Goal: Navigation & Orientation: Find specific page/section

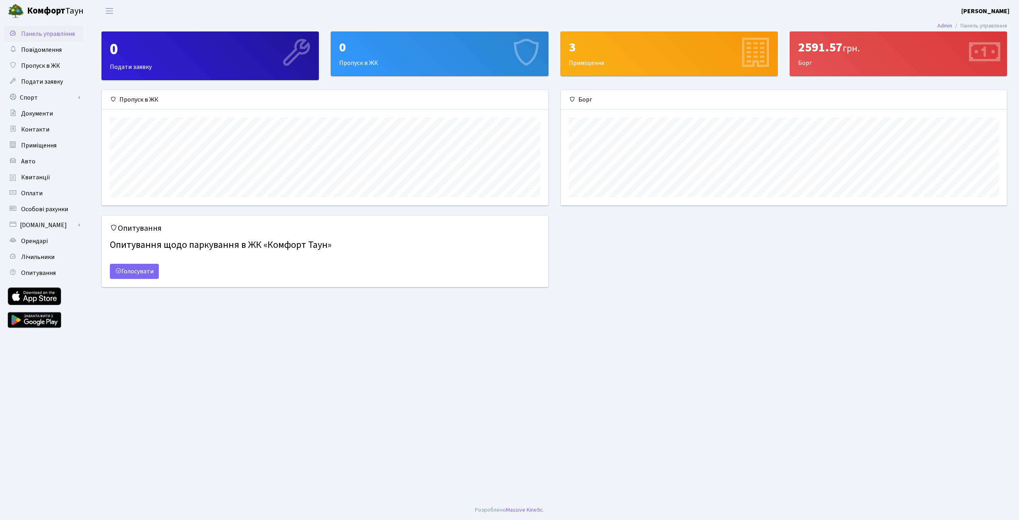
scroll to position [115, 446]
click at [42, 49] on span "Повідомлення" at bounding box center [41, 49] width 41 height 9
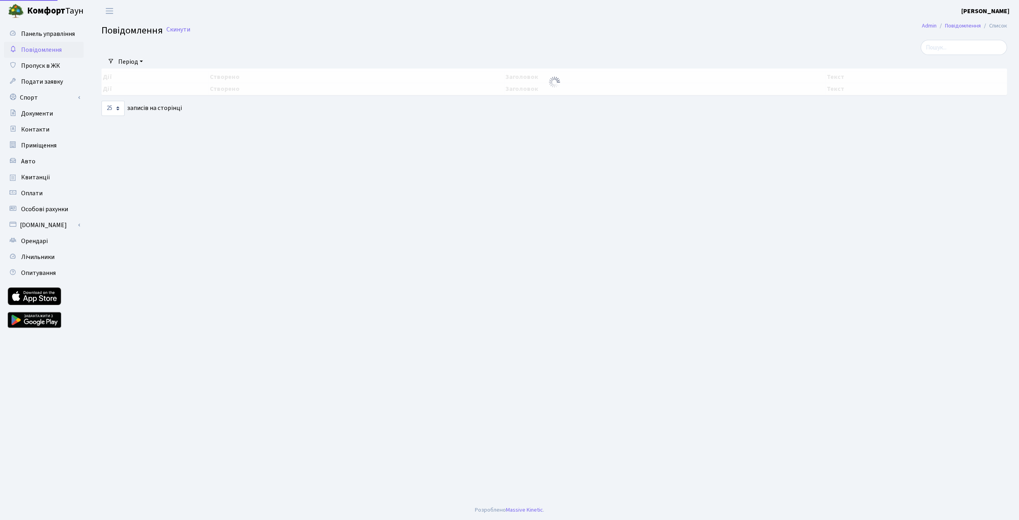
select select "25"
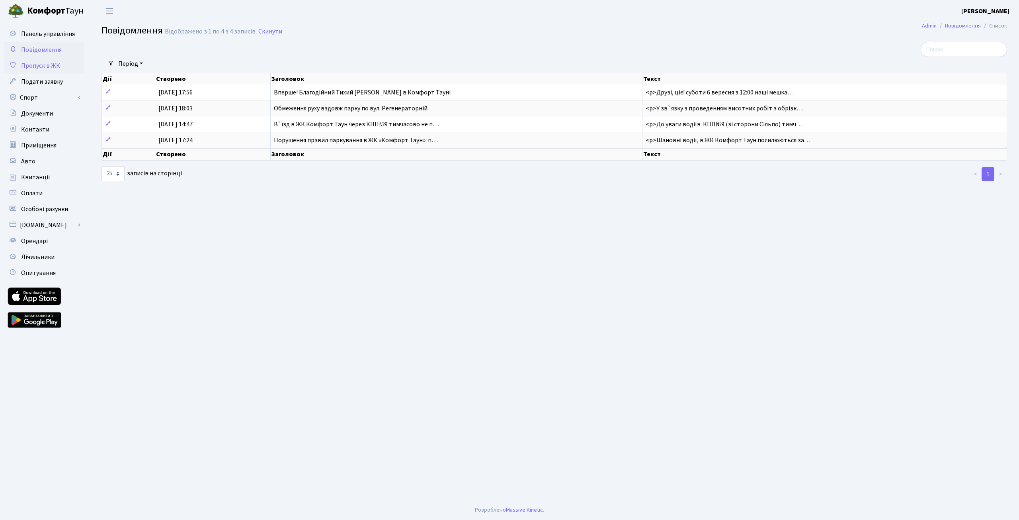
click at [53, 66] on span "Пропуск в ЖК" at bounding box center [40, 65] width 39 height 9
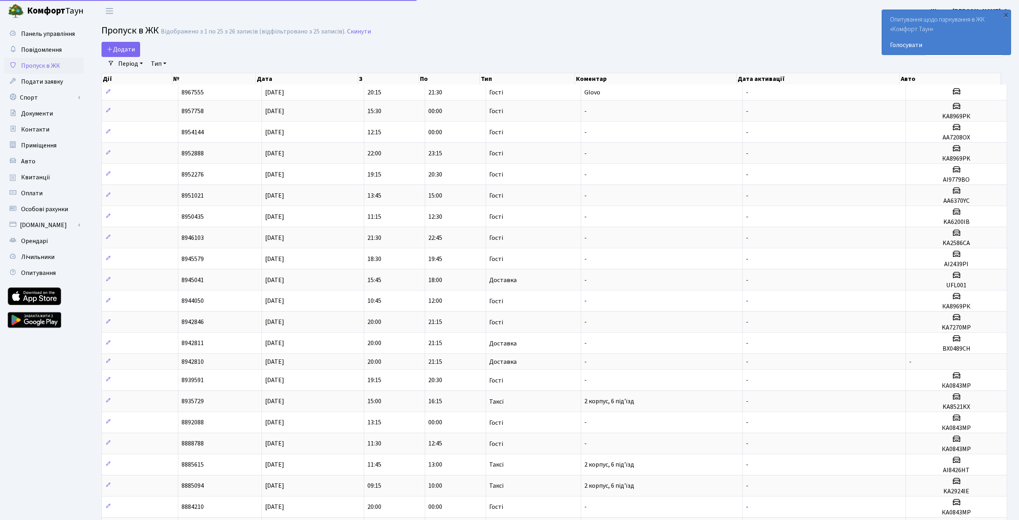
select select "25"
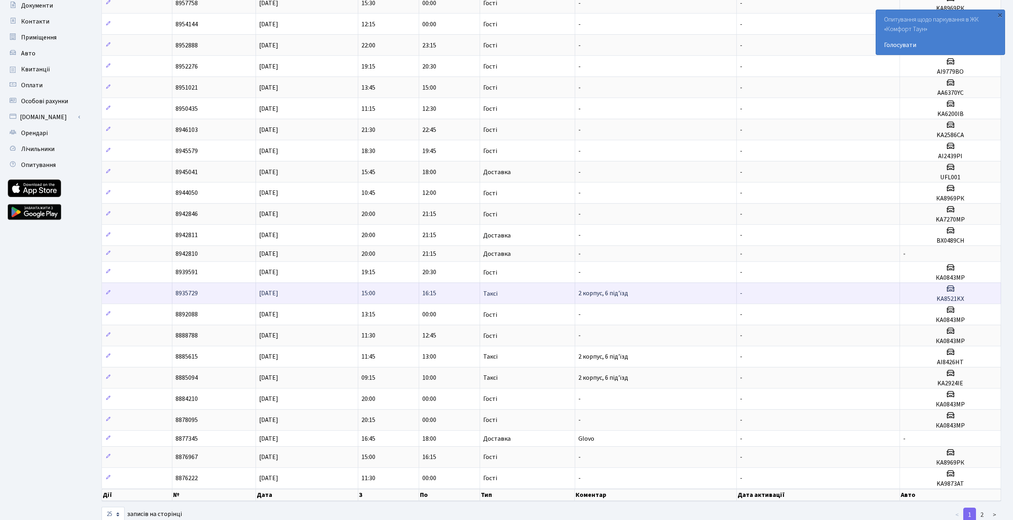
scroll to position [131, 0]
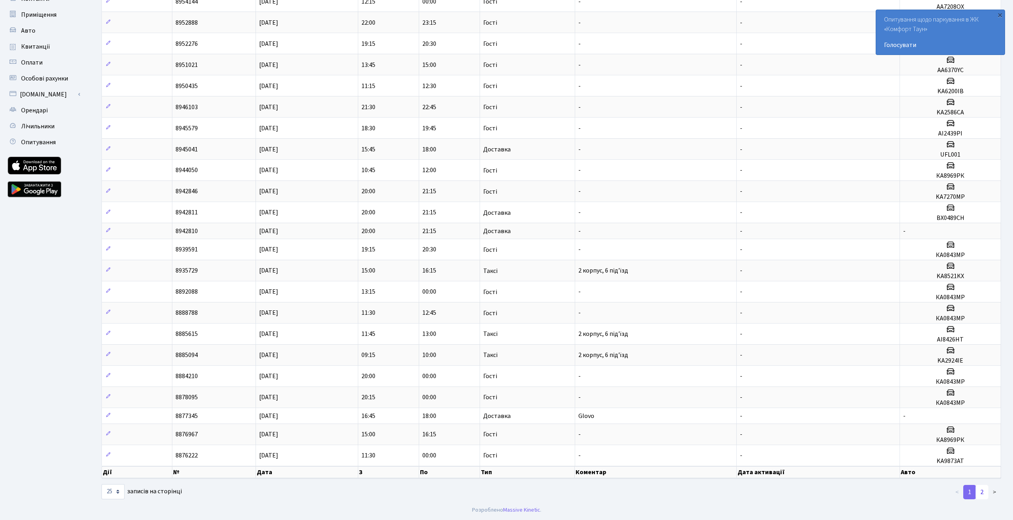
click at [985, 494] on link "2" at bounding box center [982, 492] width 13 height 14
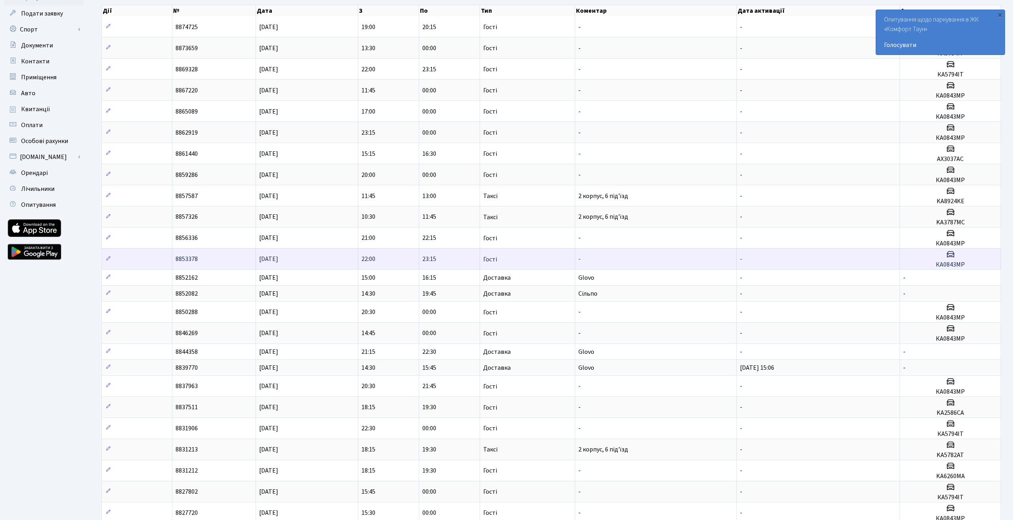
scroll to position [0, 0]
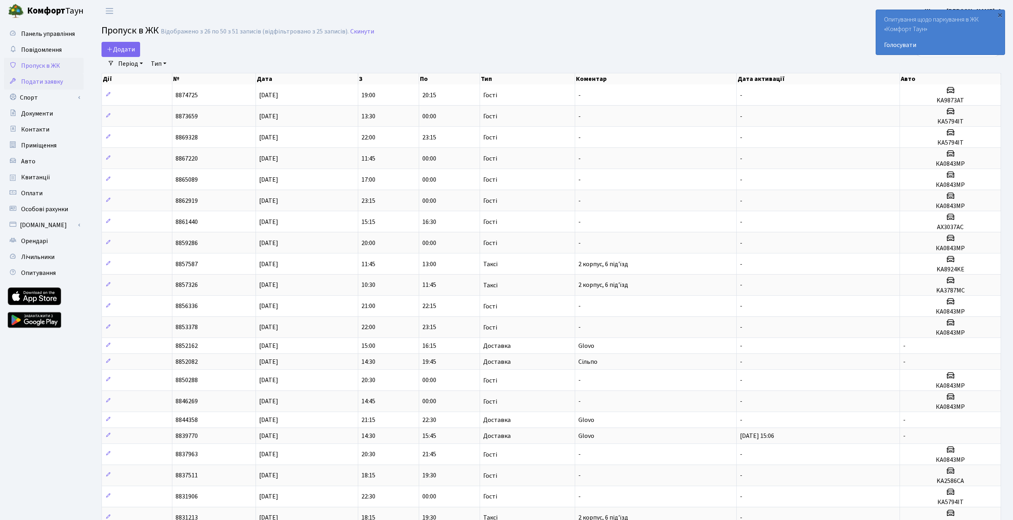
click at [55, 80] on span "Подати заявку" at bounding box center [42, 81] width 42 height 9
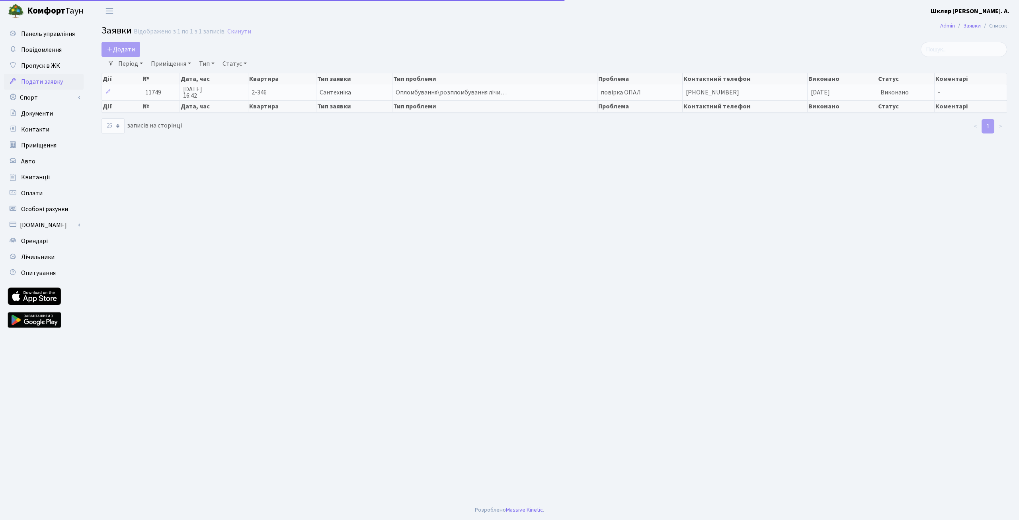
select select "25"
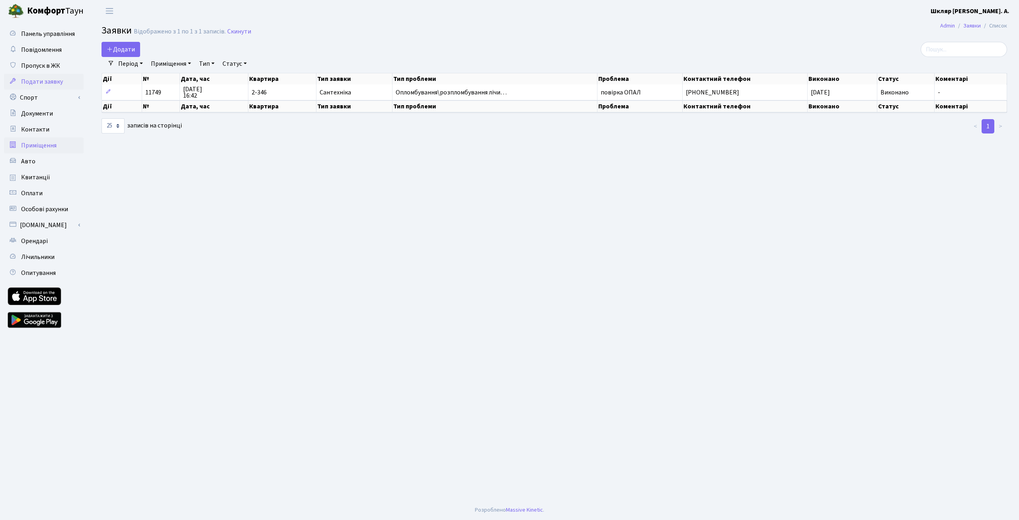
click at [50, 142] on span "Приміщення" at bounding box center [38, 145] width 35 height 9
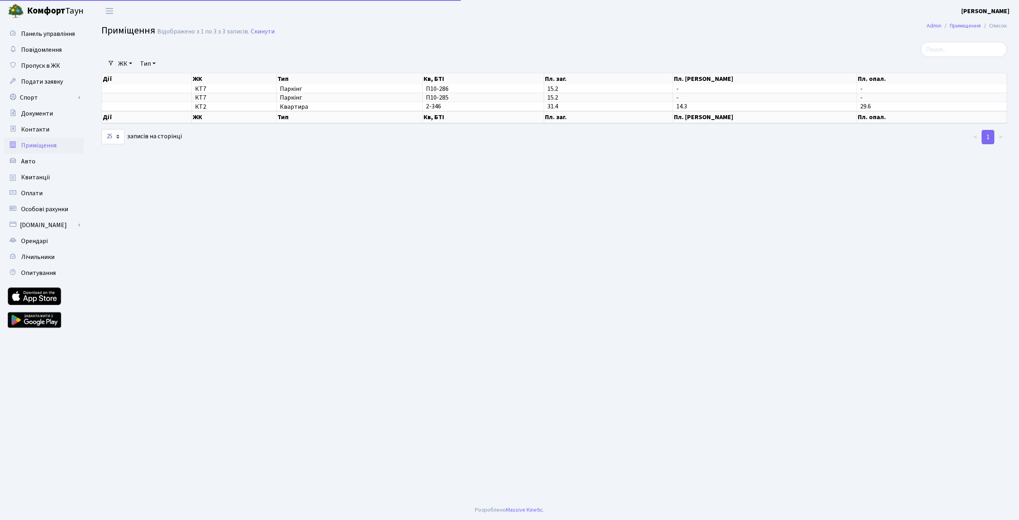
select select "25"
click at [57, 244] on link "Орендарі" at bounding box center [44, 241] width 80 height 16
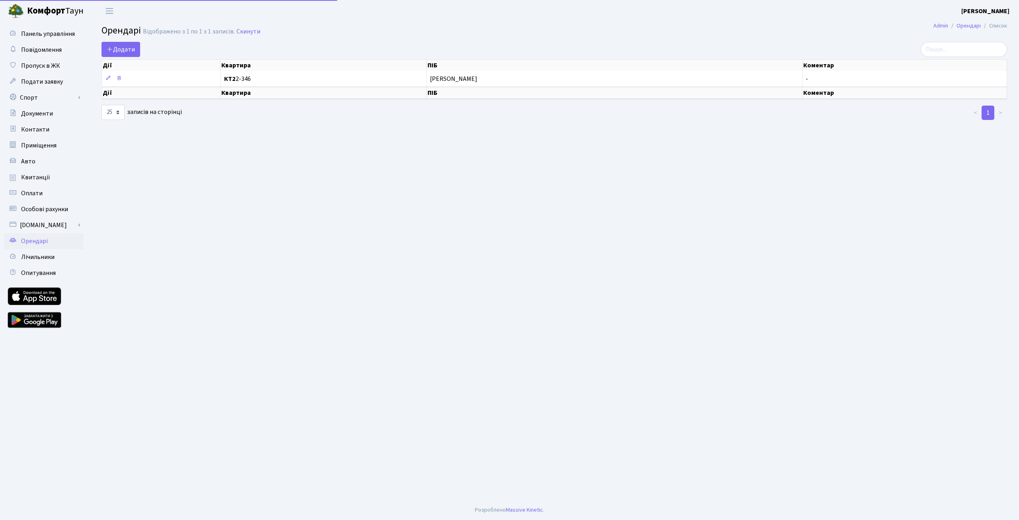
select select "25"
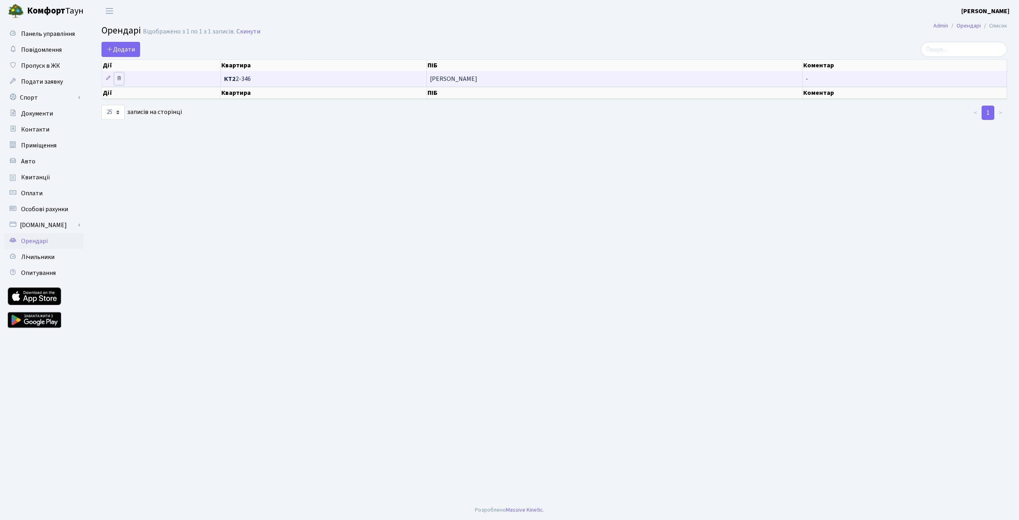
click at [119, 79] on icon at bounding box center [119, 78] width 6 height 6
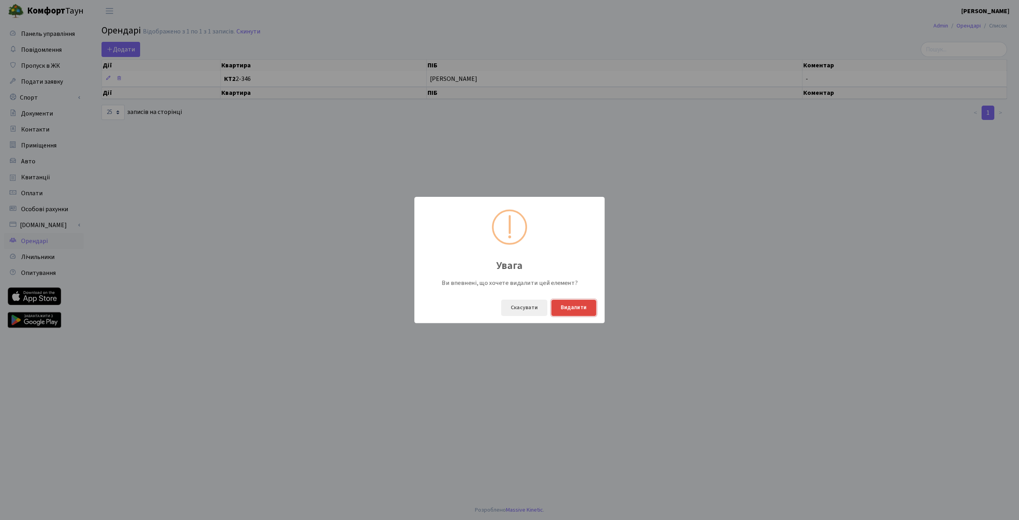
click at [571, 306] on button "Видалити" at bounding box center [573, 307] width 45 height 16
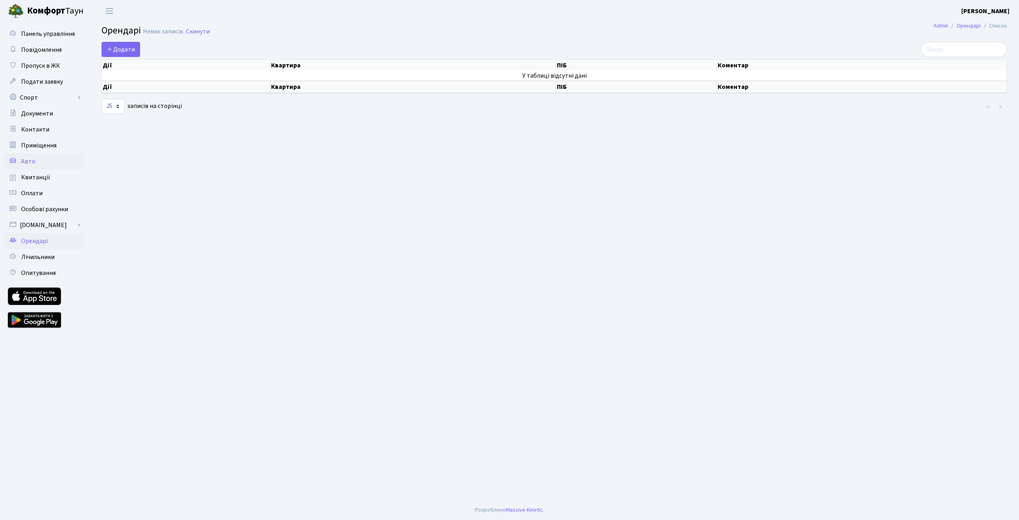
click at [61, 163] on link "Авто" at bounding box center [44, 161] width 80 height 16
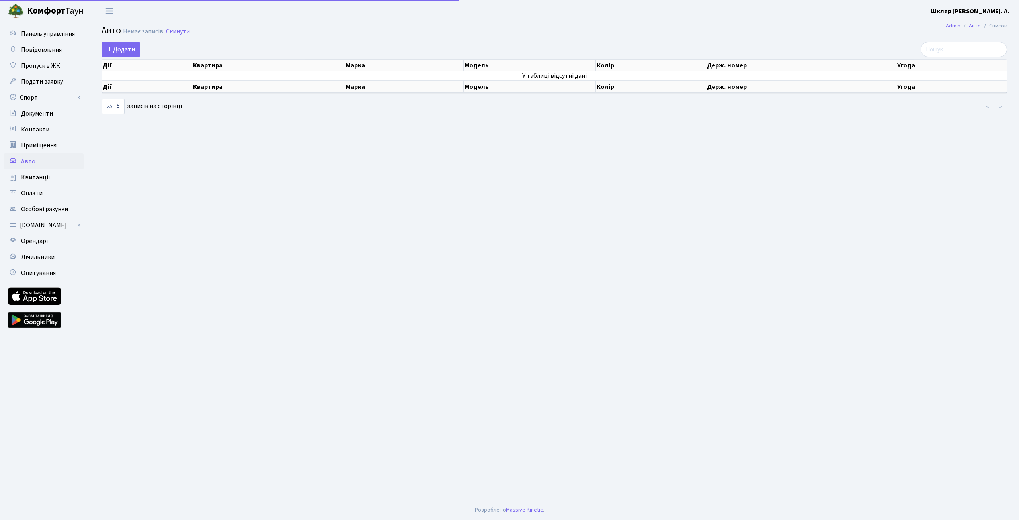
select select "25"
click at [43, 147] on span "Приміщення" at bounding box center [38, 145] width 35 height 9
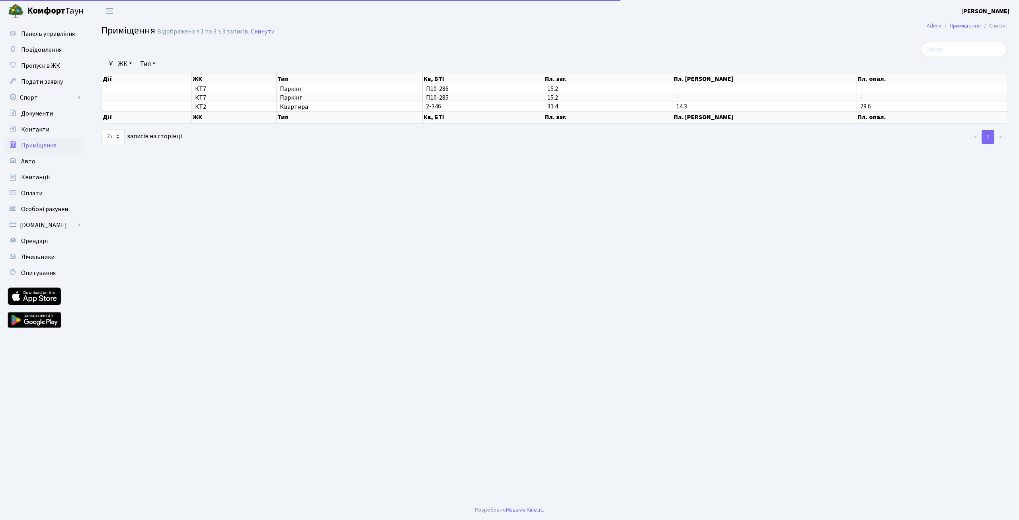
select select "25"
click at [39, 159] on link "Авто" at bounding box center [44, 161] width 80 height 16
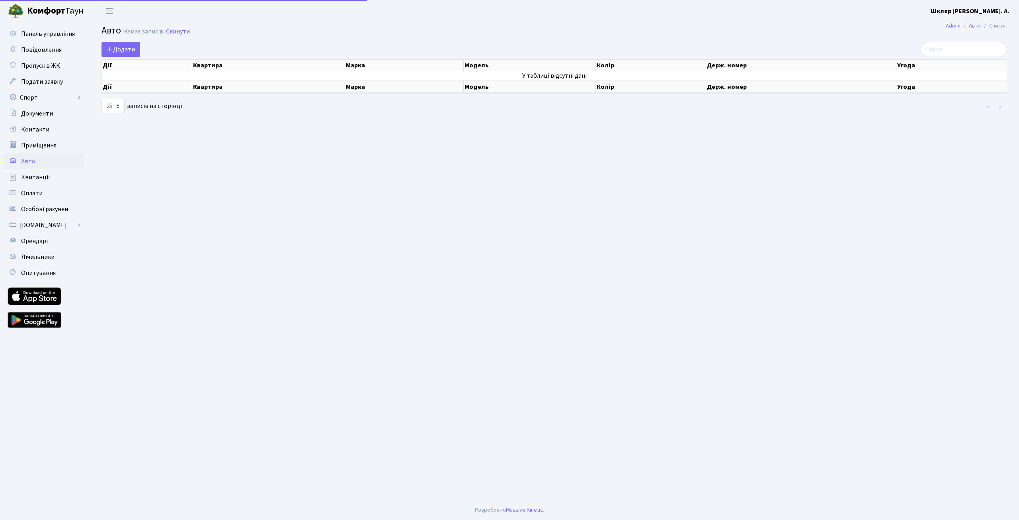
select select "25"
click at [39, 177] on span "Квитанції" at bounding box center [35, 177] width 29 height 9
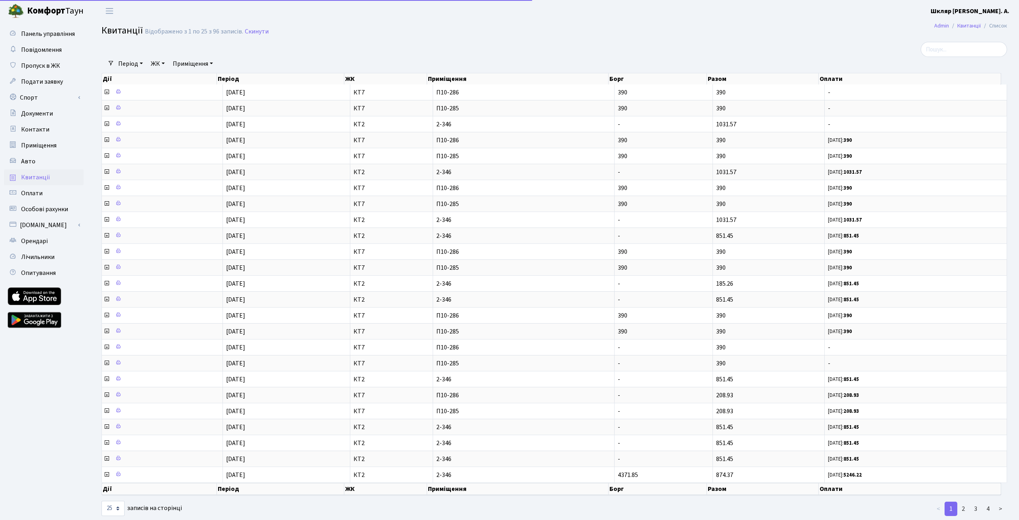
select select "25"
click at [49, 197] on link "Оплати" at bounding box center [44, 193] width 80 height 16
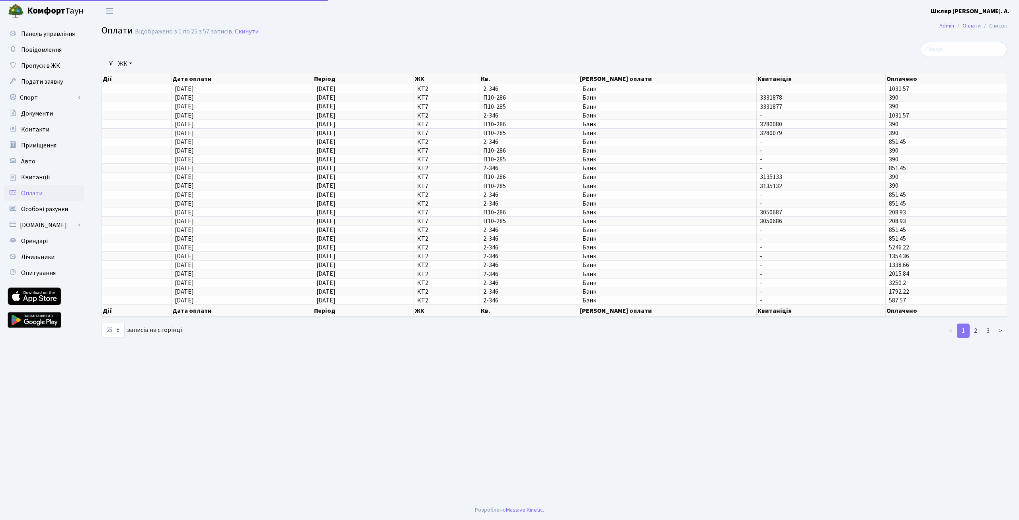
select select "25"
click at [49, 205] on span "Особові рахунки" at bounding box center [44, 209] width 47 height 9
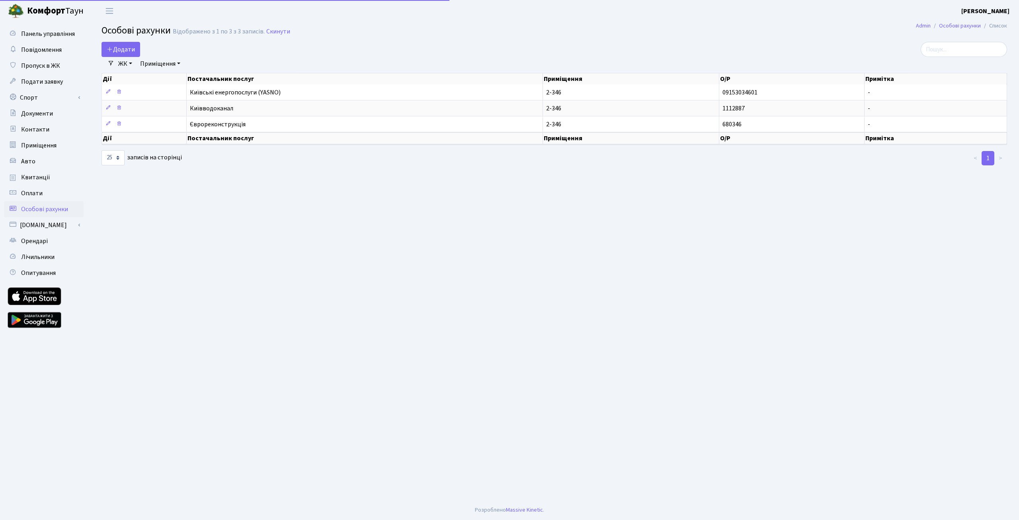
select select "25"
click at [49, 229] on link "[DOMAIN_NAME]" at bounding box center [44, 225] width 80 height 16
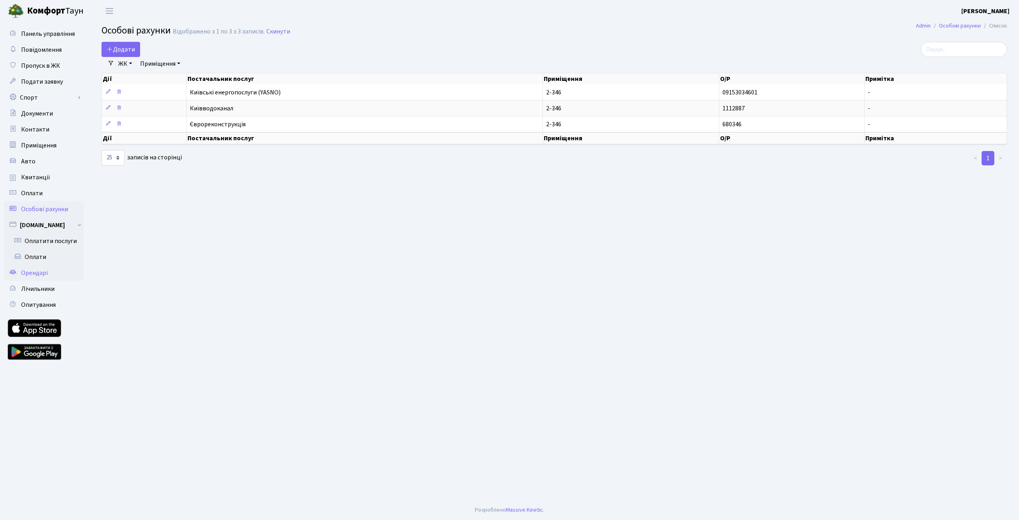
click at [42, 270] on span "Орендарі" at bounding box center [34, 272] width 27 height 9
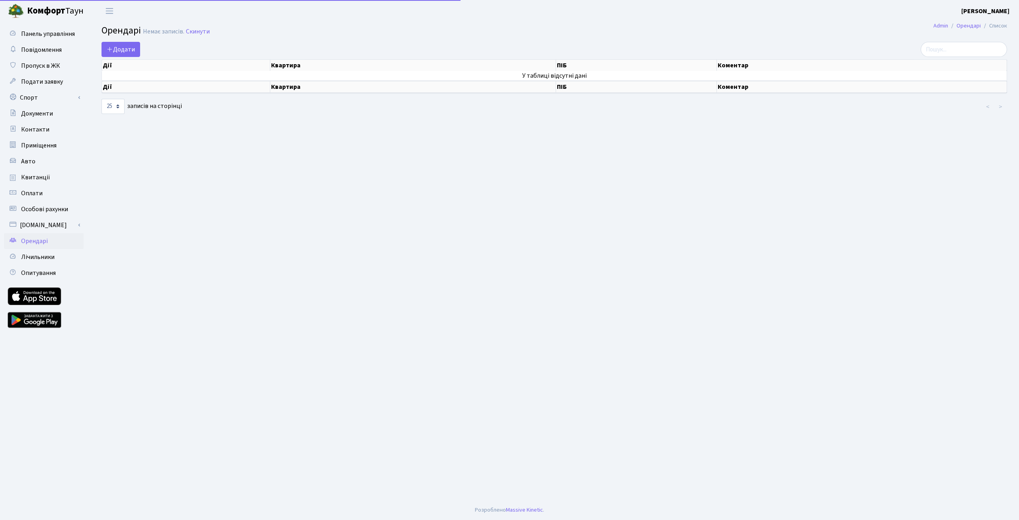
select select "25"
click at [48, 271] on span "Опитування" at bounding box center [38, 272] width 35 height 9
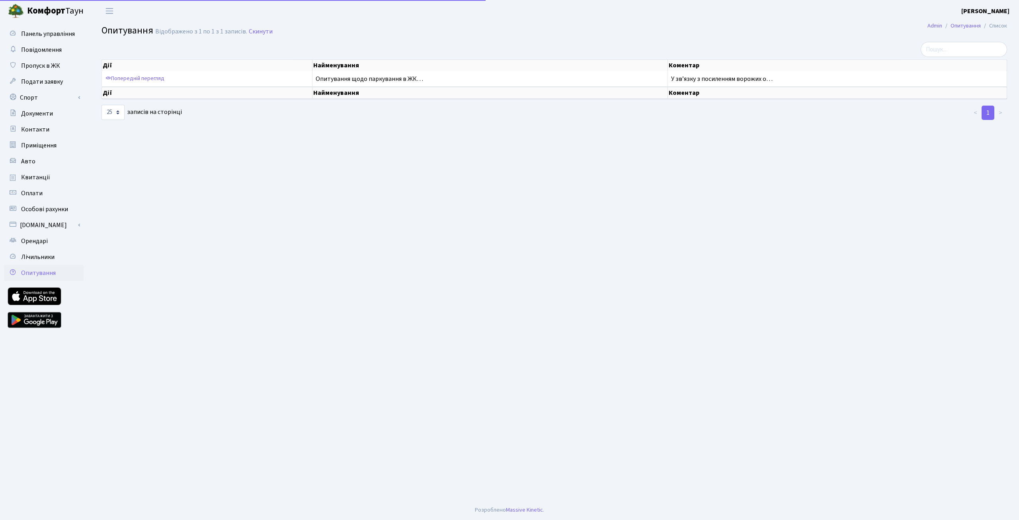
select select "25"
click at [46, 51] on span "Повідомлення" at bounding box center [41, 49] width 41 height 9
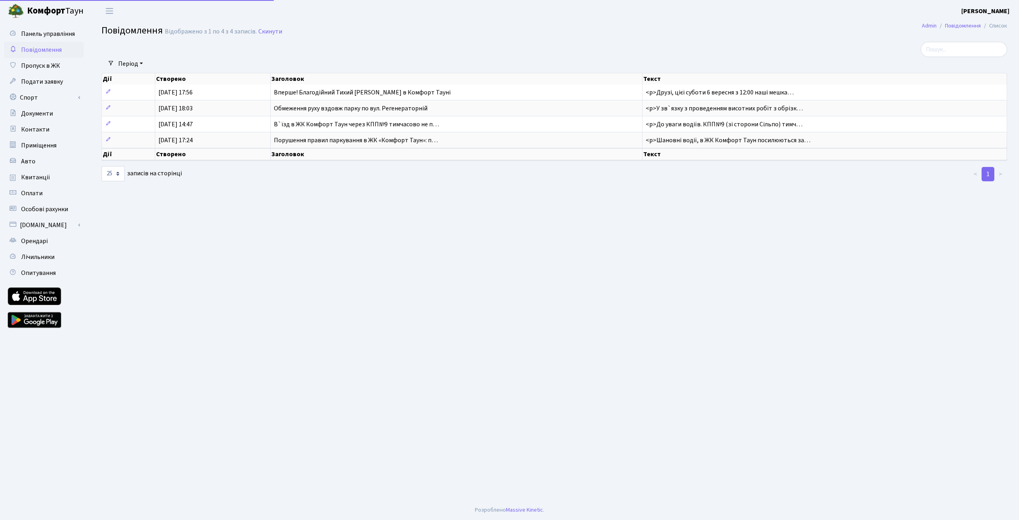
select select "25"
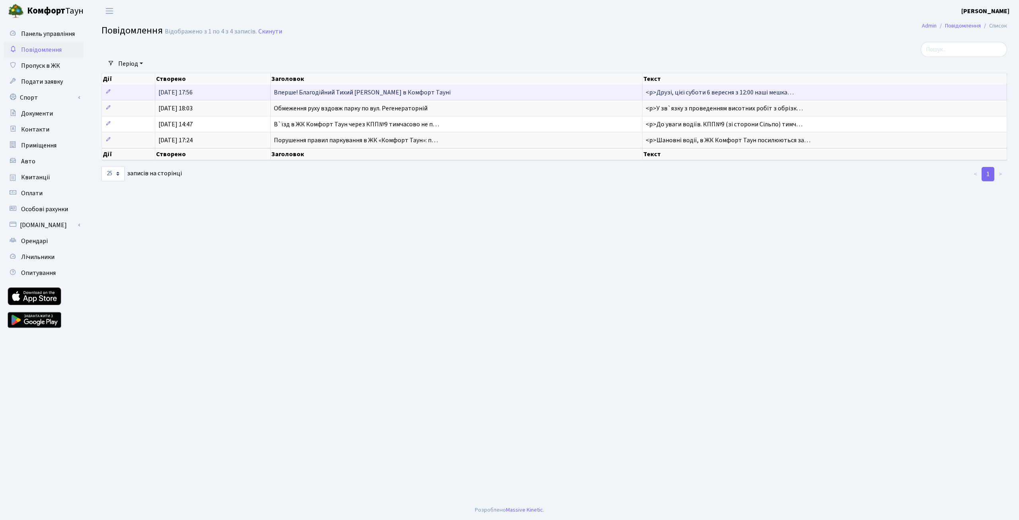
click at [555, 94] on td "Вперше! Благодійний Тихий [PERSON_NAME] в Комфорт Тауні" at bounding box center [457, 92] width 372 height 16
